Goal: Information Seeking & Learning: Understand process/instructions

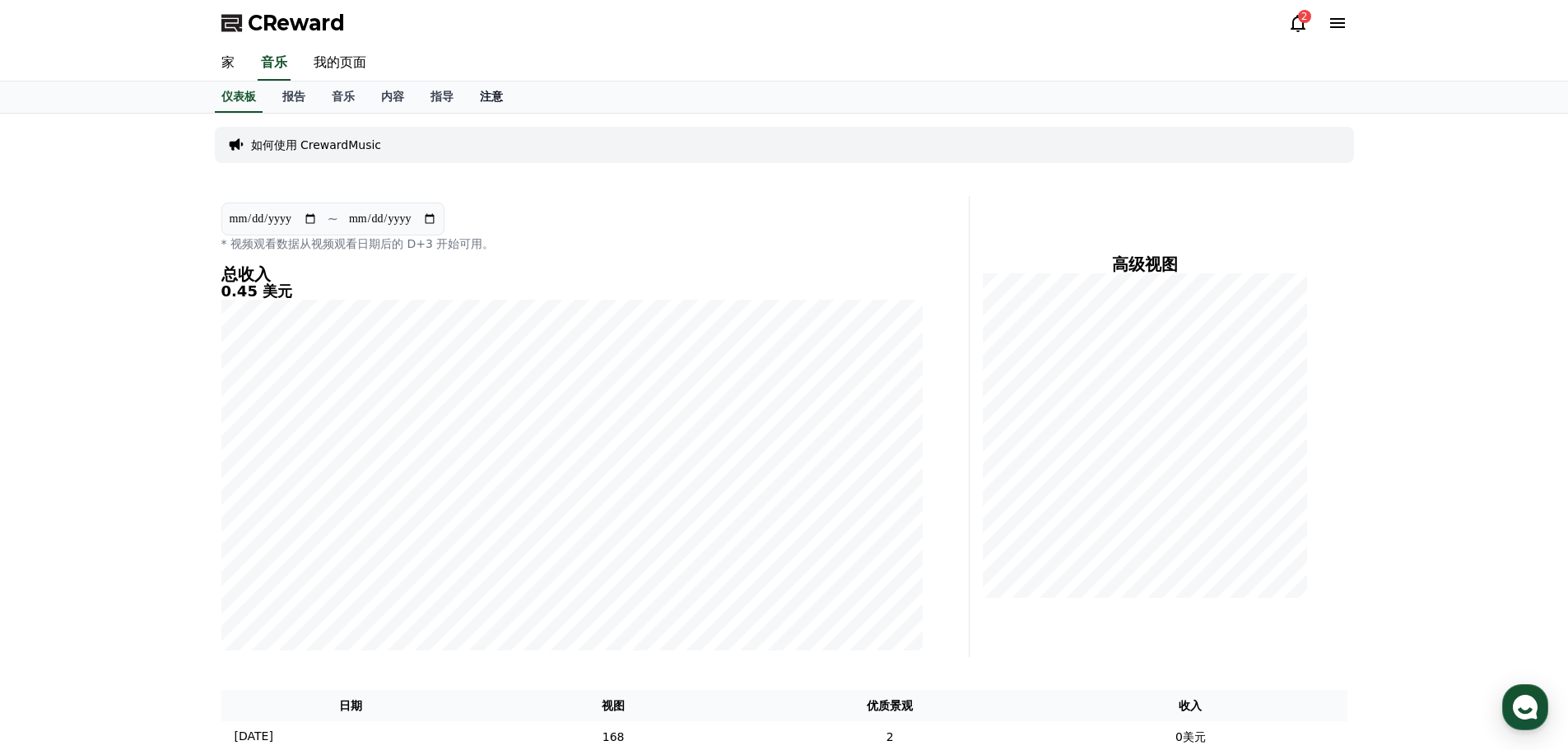
click at [480, 96] on font "注意" at bounding box center [492, 97] width 23 height 14
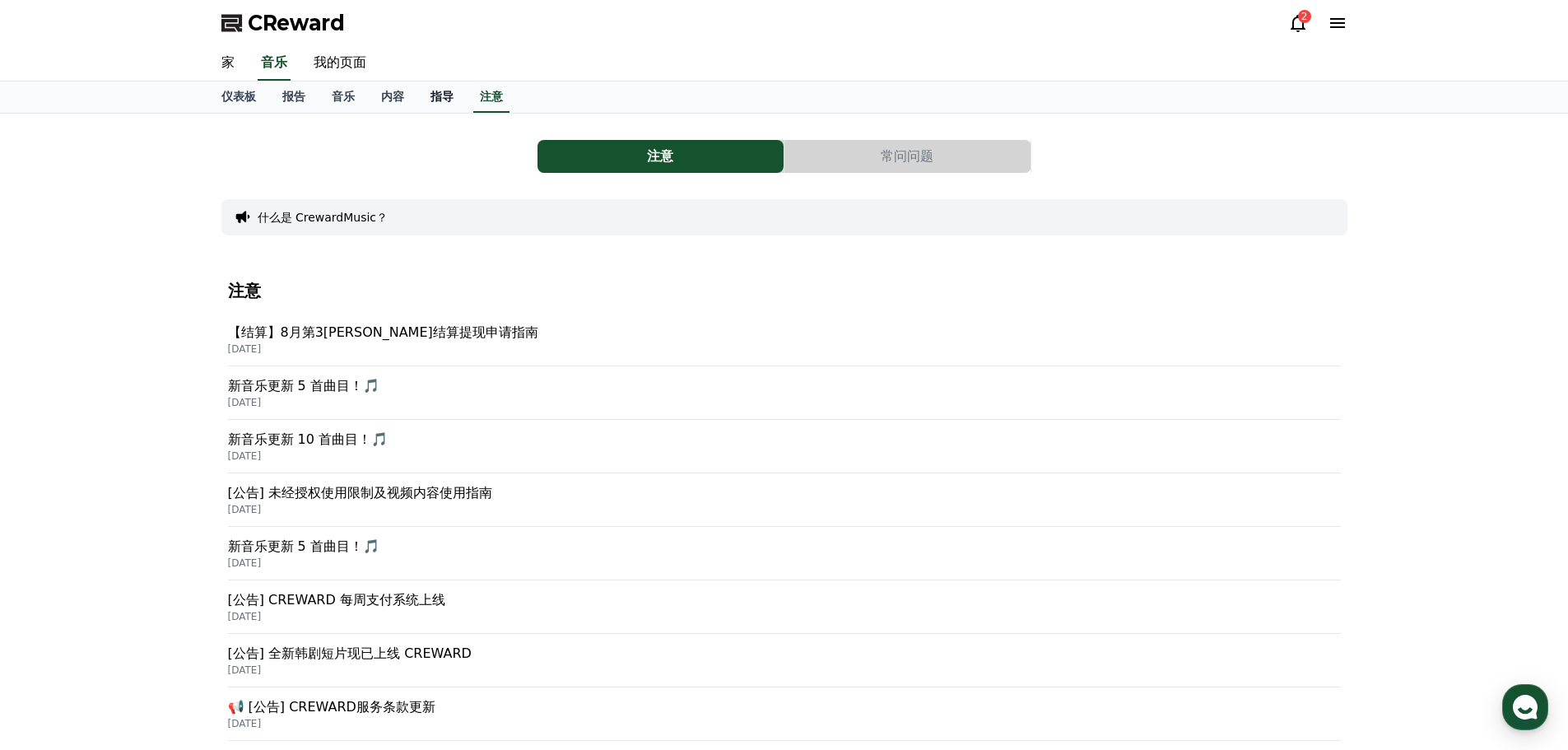
click at [442, 90] on font "指导" at bounding box center [442, 97] width 23 height 14
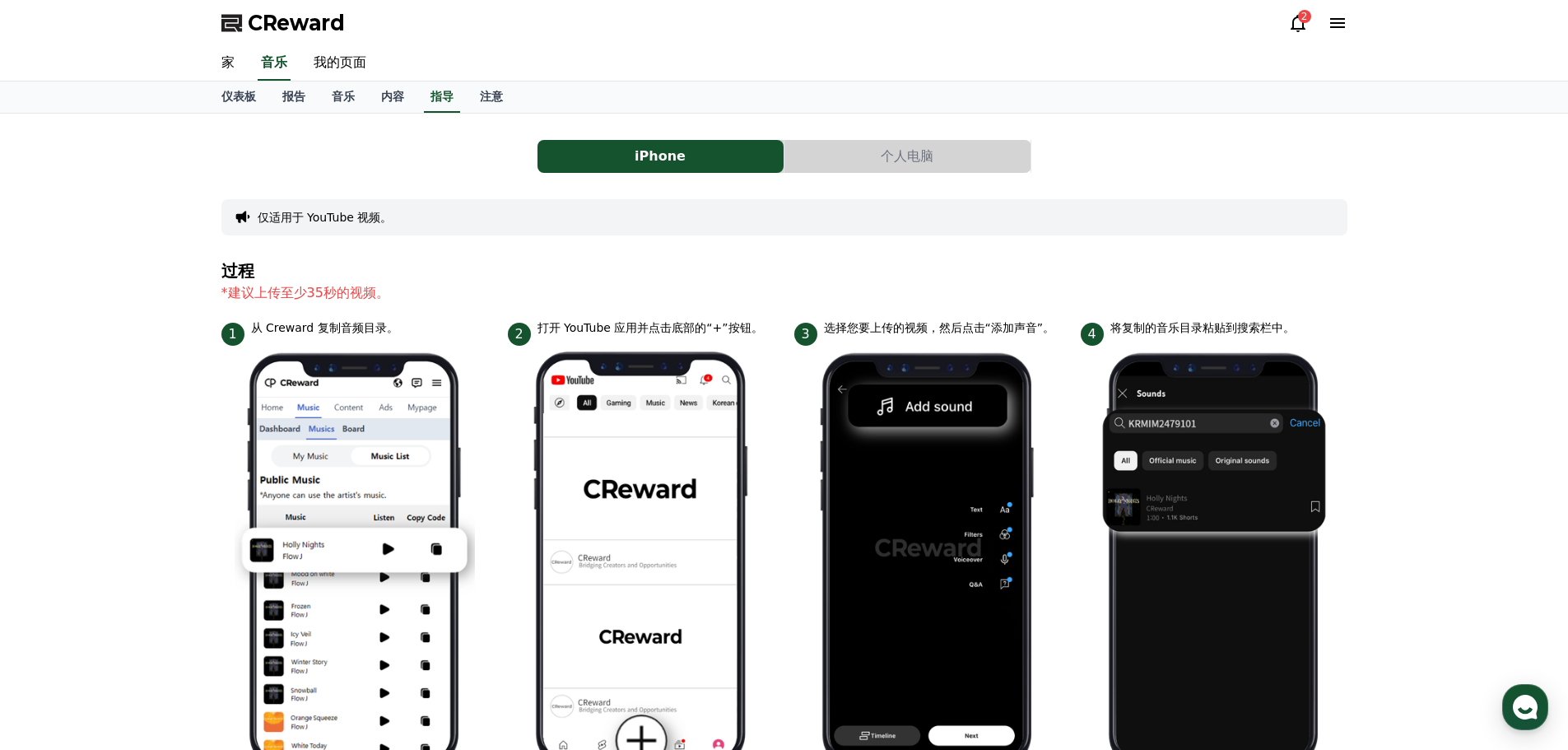
click at [894, 156] on font "个人电脑" at bounding box center [907, 156] width 52 height 15
click at [890, 163] on font "个人电脑" at bounding box center [907, 156] width 52 height 15
click at [910, 155] on font "个人电脑" at bounding box center [907, 156] width 52 height 15
click at [850, 160] on button "个人电脑" at bounding box center [907, 157] width 246 height 33
click at [801, 156] on button "个人电脑" at bounding box center [907, 157] width 246 height 33
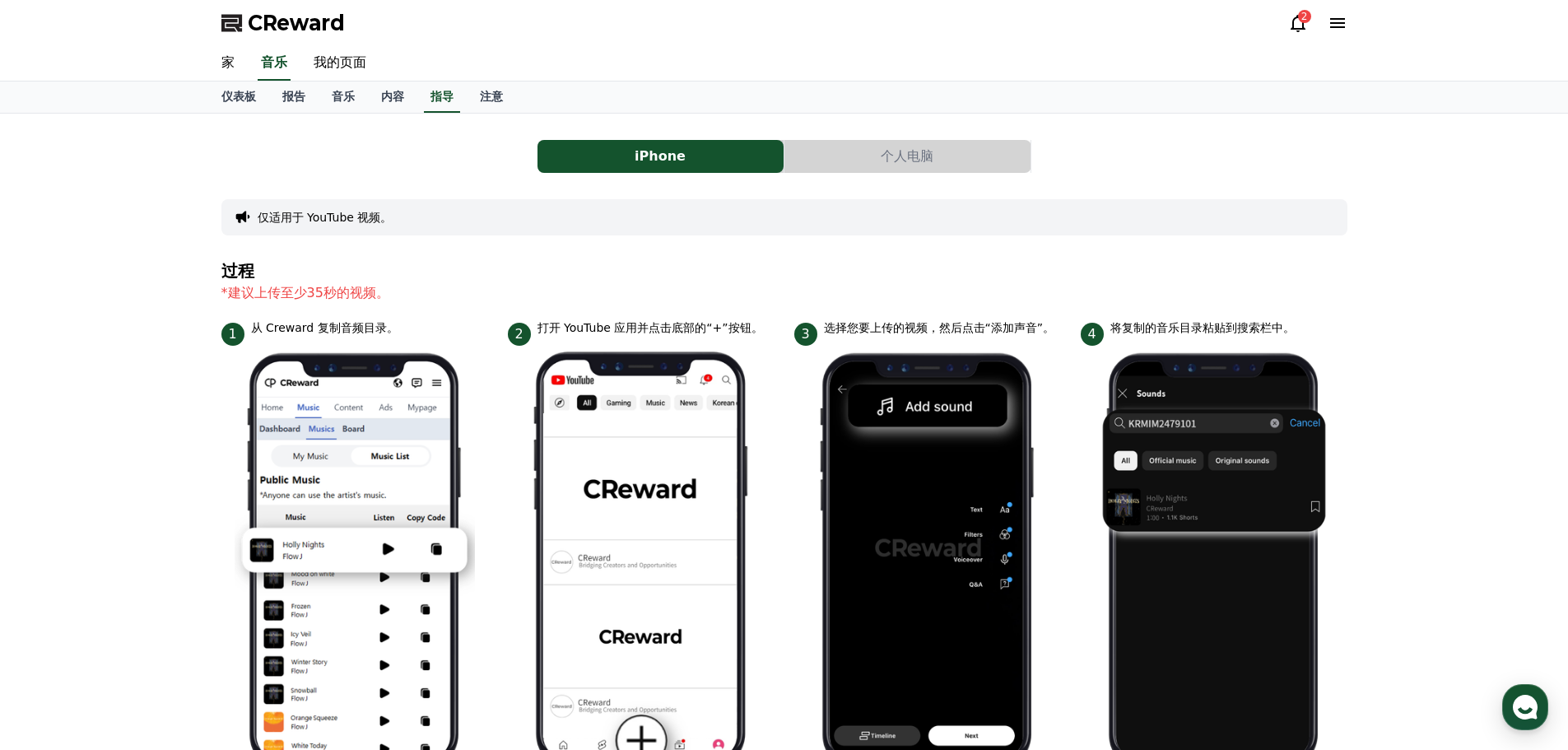
click at [801, 156] on button "个人电脑" at bounding box center [907, 157] width 246 height 33
click at [744, 156] on button "iPhone" at bounding box center [660, 157] width 246 height 33
click at [705, 160] on button "iPhone" at bounding box center [660, 157] width 246 height 33
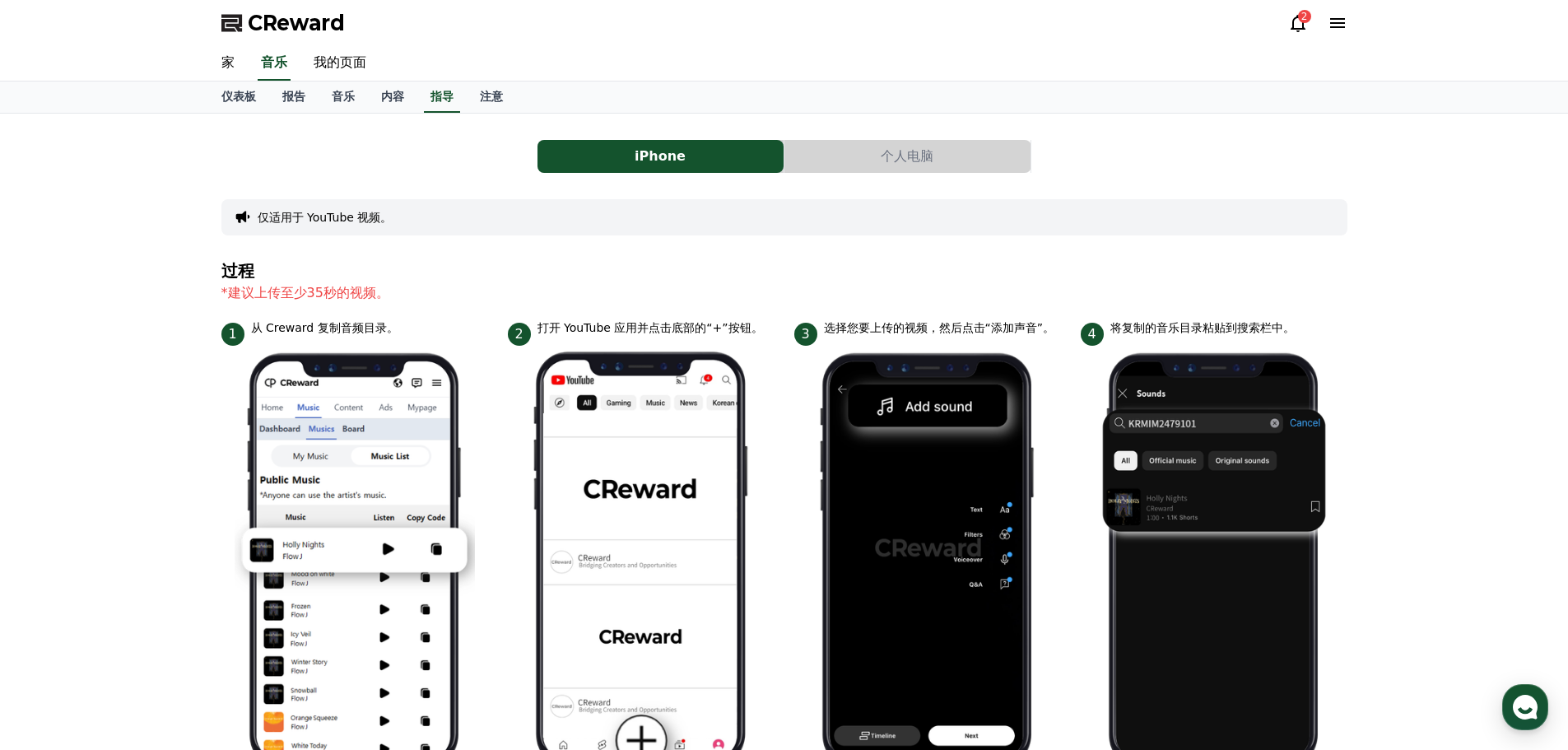
click at [841, 160] on button "个人电脑" at bounding box center [907, 157] width 246 height 33
